Goal: Navigation & Orientation: Understand site structure

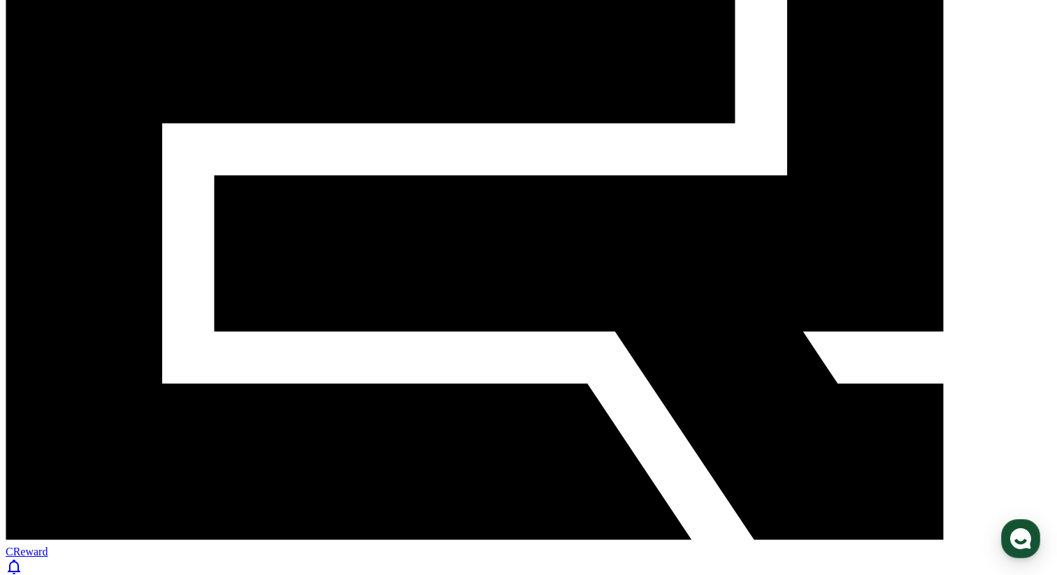
scroll to position [247, 0]
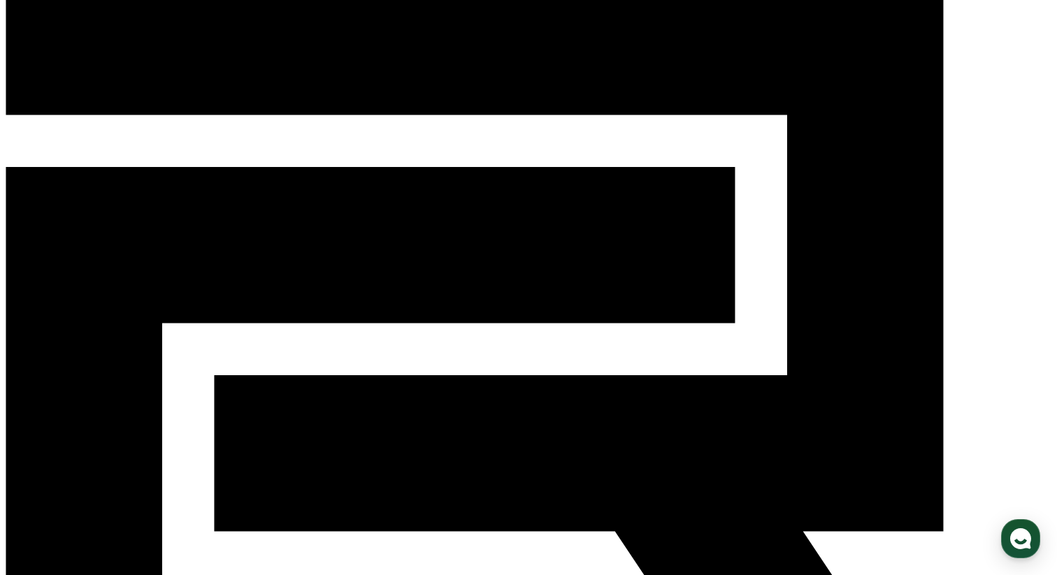
scroll to position [0, 0]
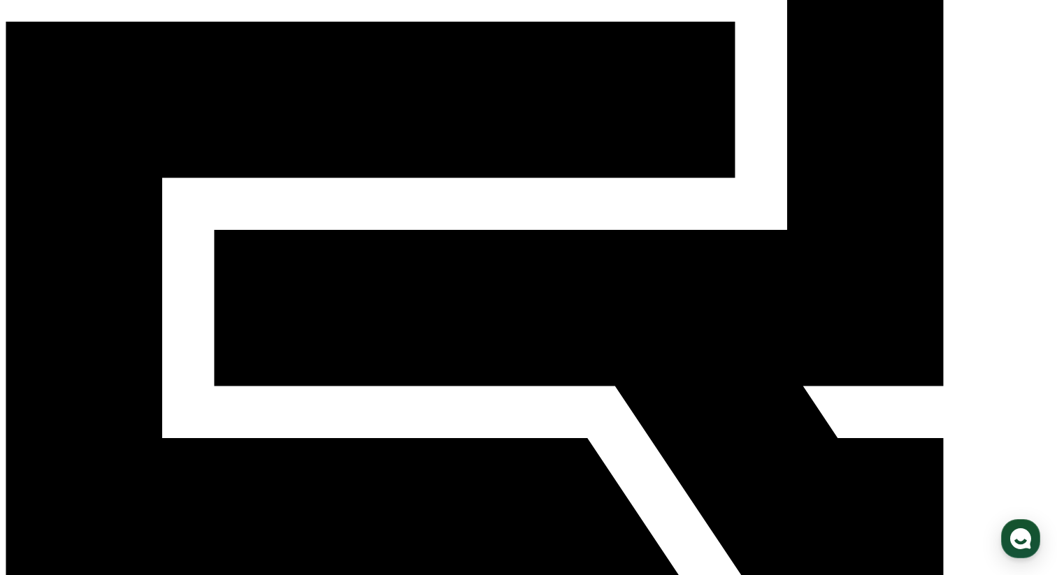
scroll to position [247, 0]
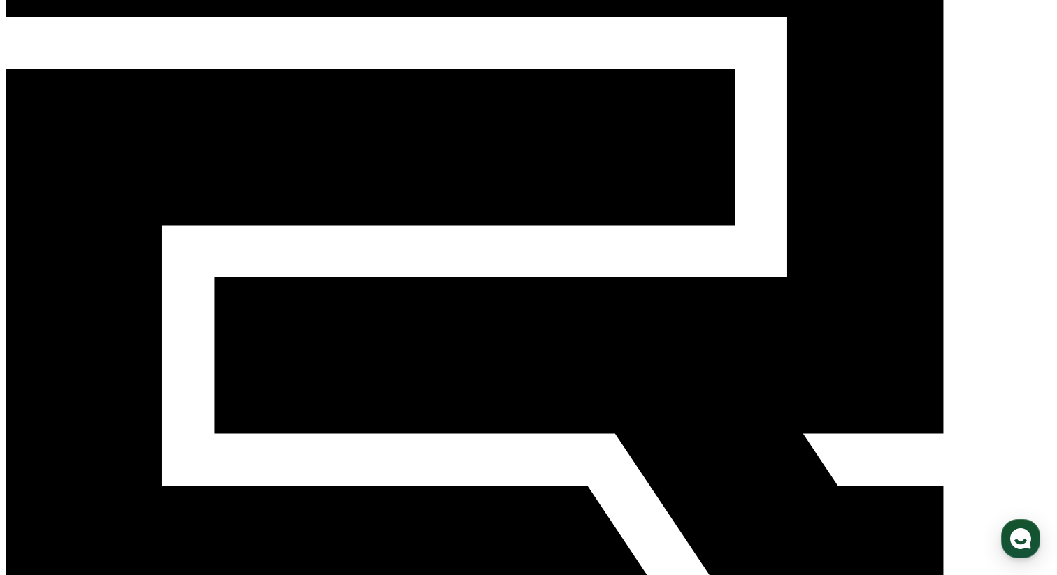
scroll to position [0, 0]
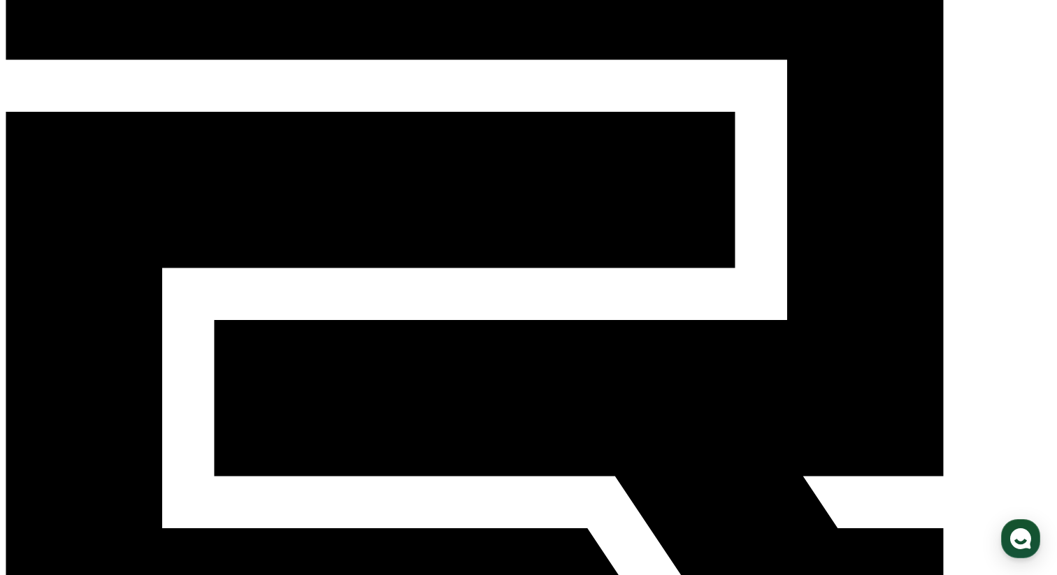
scroll to position [150, 0]
